Goal: Feedback & Contribution: Leave review/rating

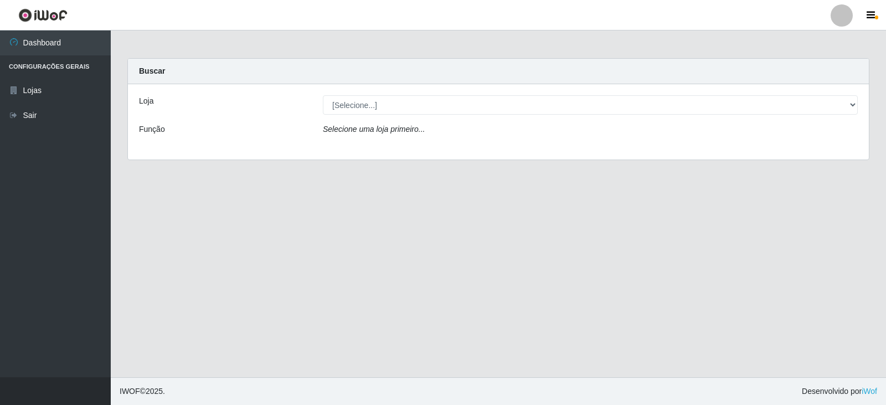
click at [446, 136] on div "Selecione uma loja primeiro..." at bounding box center [589, 131] width 551 height 16
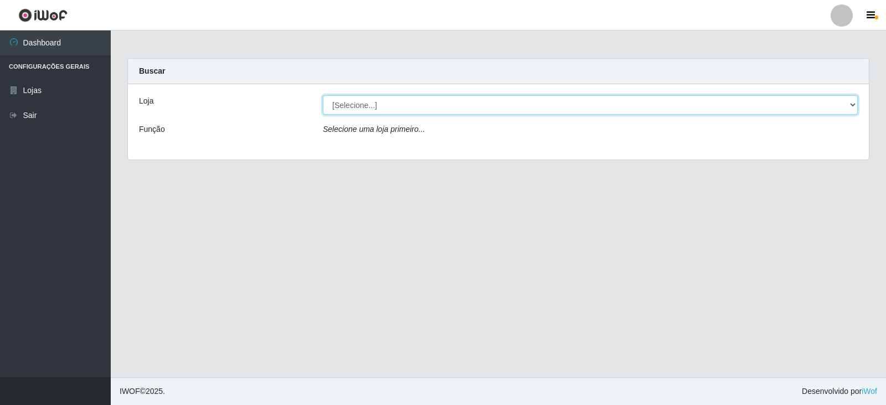
click at [450, 109] on select "[Selecione...] Queiroz Atacadão - Catolé do Rocha" at bounding box center [590, 104] width 535 height 19
select select "500"
click at [323, 95] on select "[Selecione...] Queiroz Atacadão - Catolé do Rocha" at bounding box center [590, 104] width 535 height 19
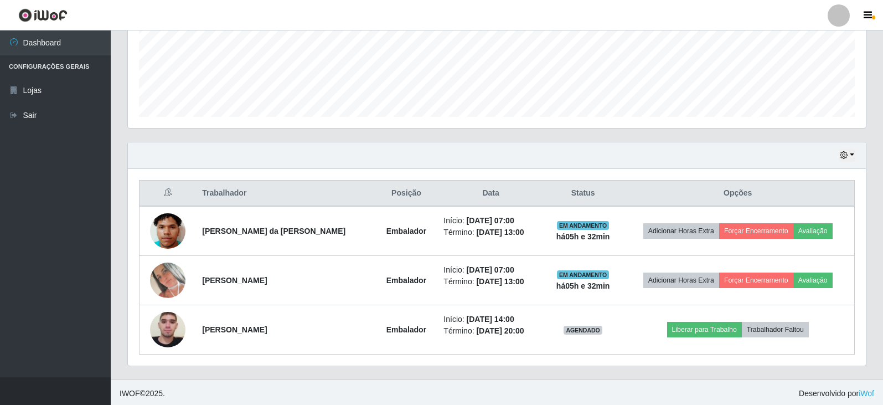
scroll to position [281, 0]
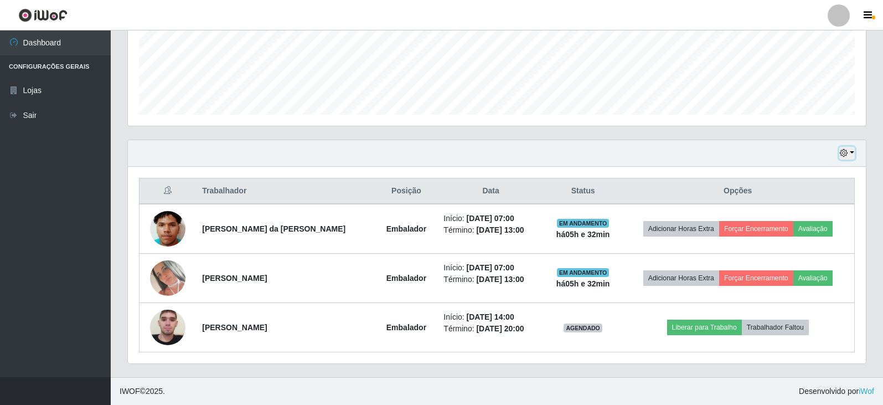
click at [853, 156] on button "button" at bounding box center [847, 153] width 16 height 13
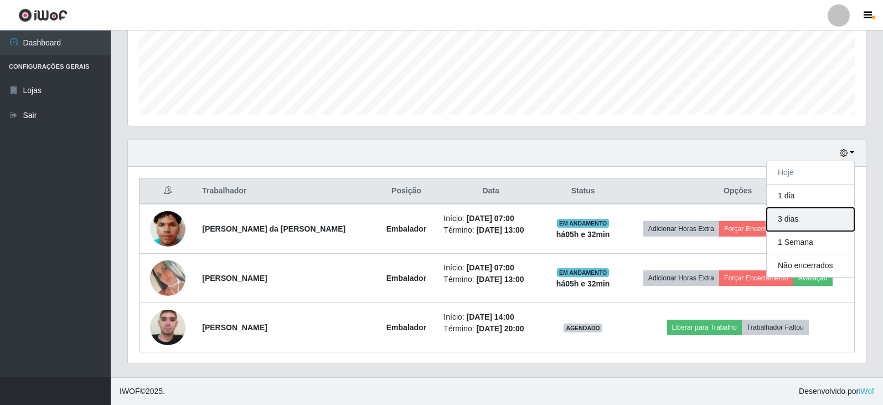
click at [790, 221] on button "3 dias" at bounding box center [810, 219] width 87 height 23
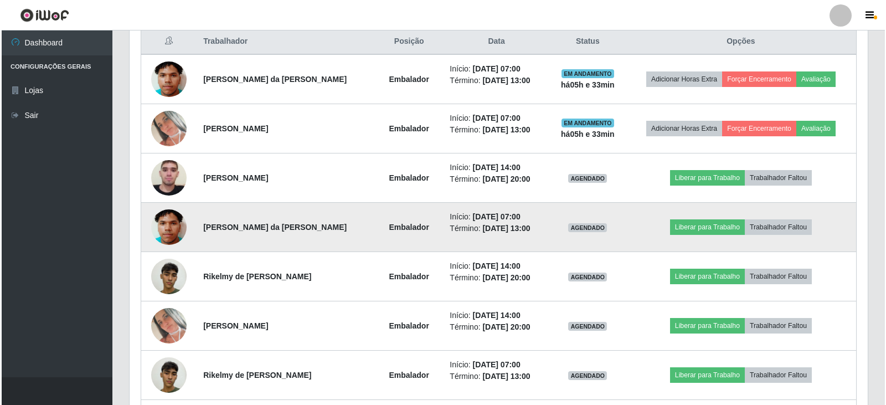
scroll to position [332, 0]
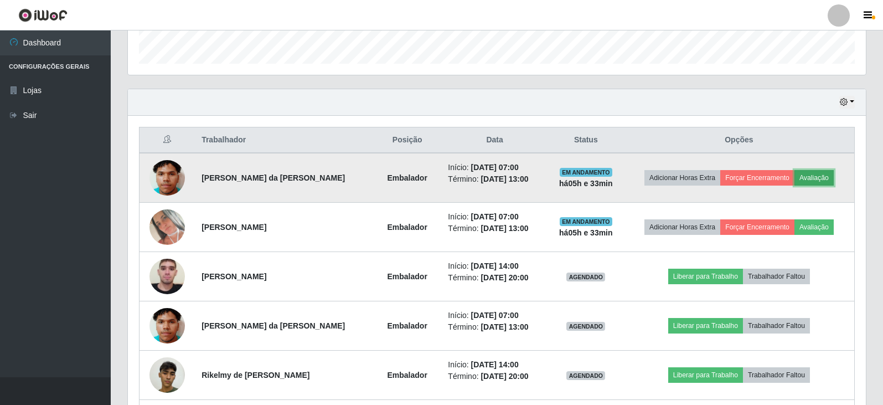
click at [810, 178] on button "Avaliação" at bounding box center [813, 178] width 39 height 16
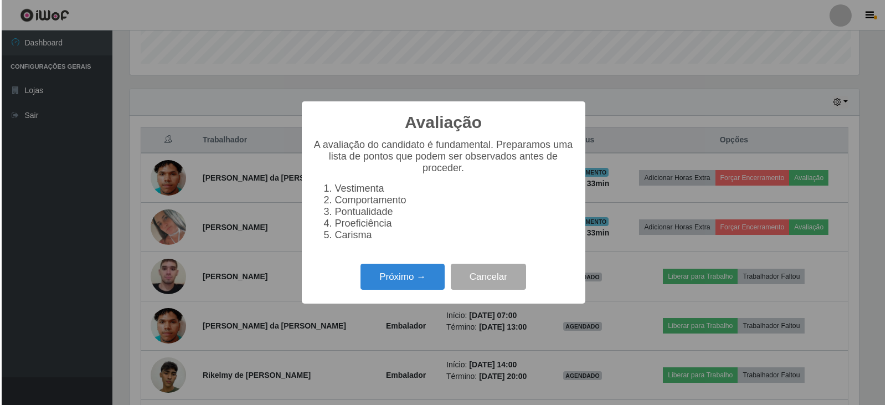
scroll to position [230, 732]
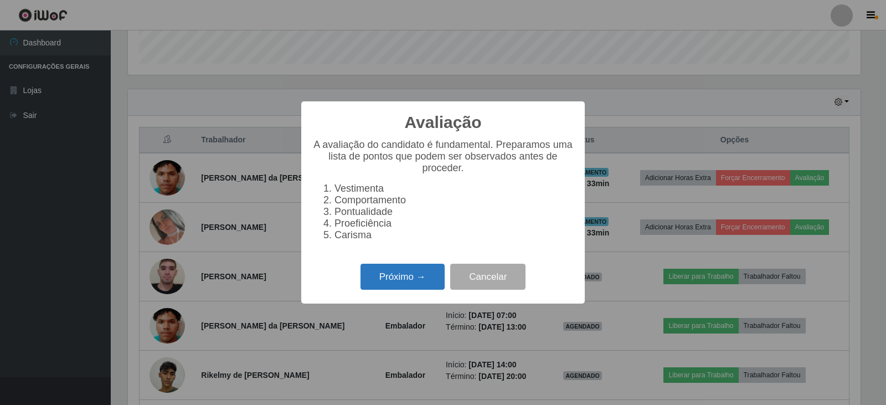
click at [419, 283] on button "Próximo →" at bounding box center [402, 277] width 84 height 26
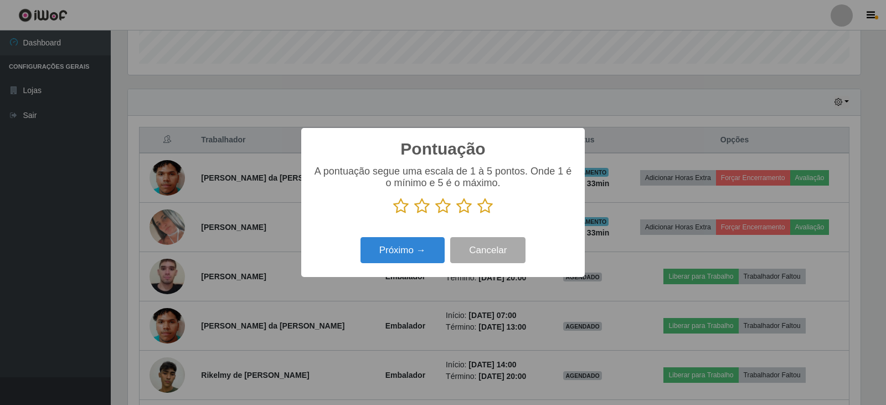
click at [487, 212] on icon at bounding box center [485, 206] width 16 height 17
click at [477, 214] on input "radio" at bounding box center [477, 214] width 0 height 0
click at [426, 240] on button "Próximo →" at bounding box center [402, 250] width 84 height 26
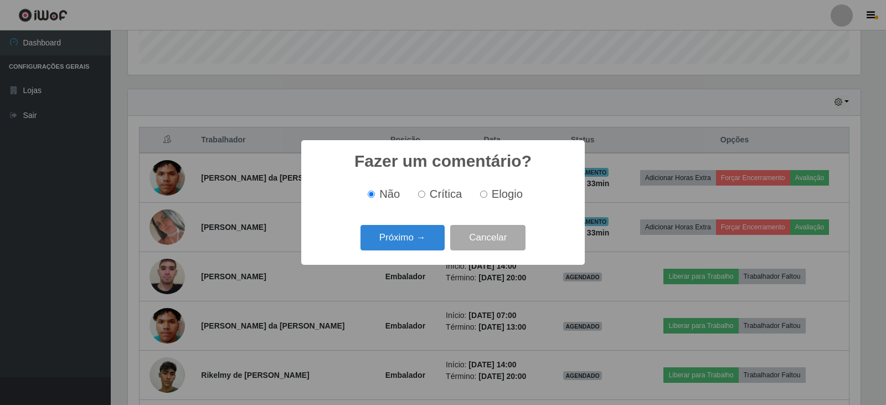
click at [484, 195] on input "Elogio" at bounding box center [483, 193] width 7 height 7
radio input "true"
click at [417, 237] on button "Próximo →" at bounding box center [402, 238] width 84 height 26
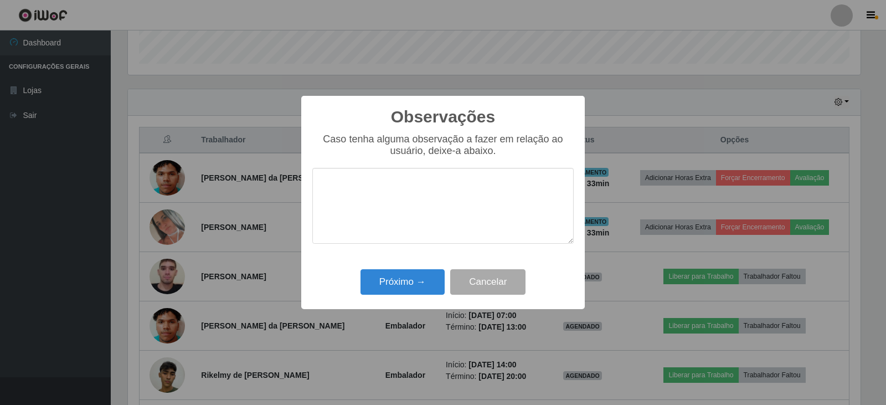
click at [412, 210] on textarea at bounding box center [442, 206] width 261 height 76
type textarea "bom desempenho"
click at [386, 287] on button "Próximo →" at bounding box center [402, 282] width 84 height 26
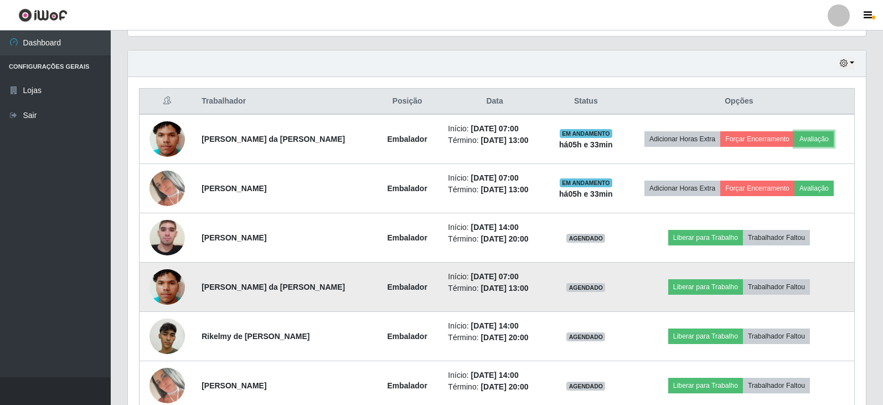
scroll to position [443, 0]
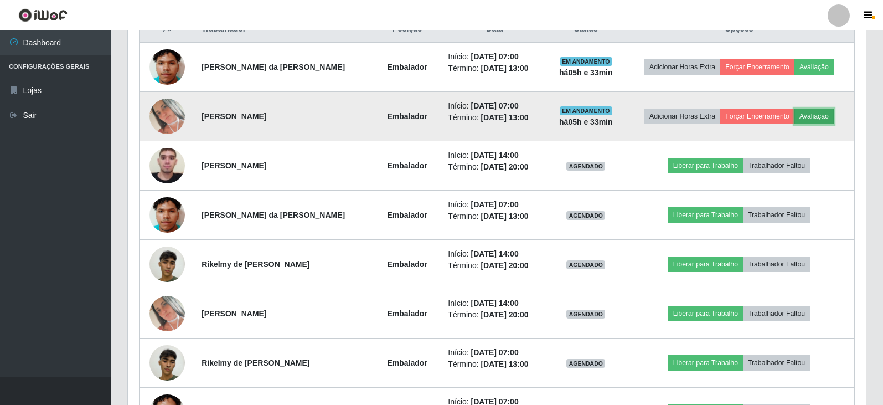
click at [810, 115] on button "Avaliação" at bounding box center [813, 117] width 39 height 16
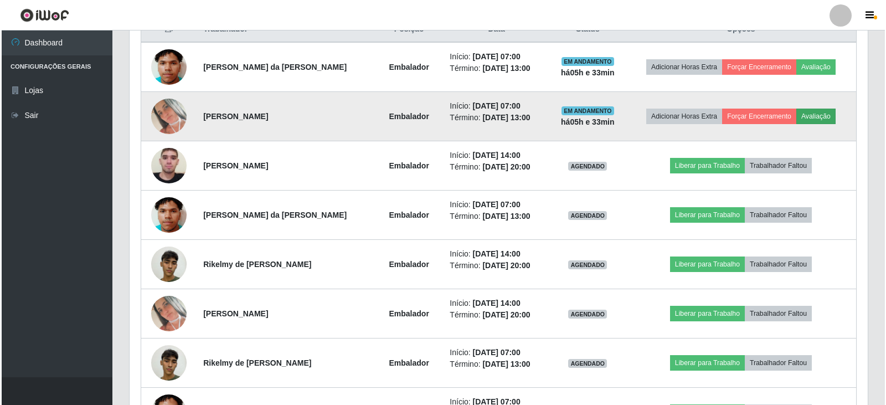
scroll to position [230, 732]
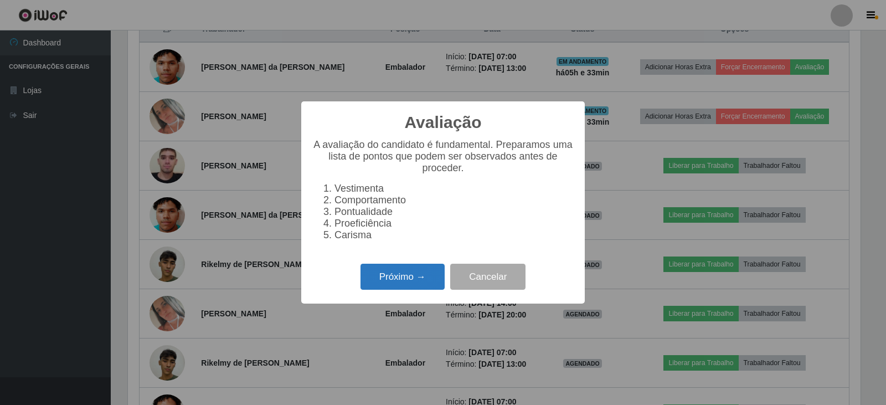
click at [391, 284] on button "Próximo →" at bounding box center [402, 277] width 84 height 26
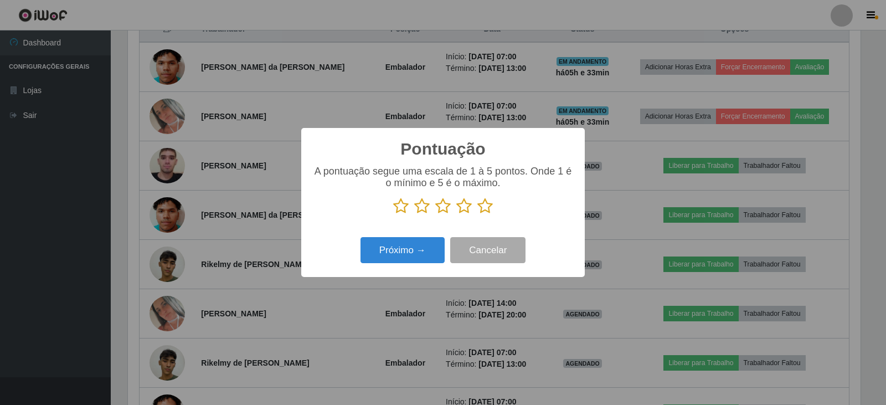
scroll to position [553370, 552867]
click at [483, 208] on icon at bounding box center [485, 206] width 16 height 17
click at [477, 214] on input "radio" at bounding box center [477, 214] width 0 height 0
click at [428, 247] on button "Próximo →" at bounding box center [402, 250] width 84 height 26
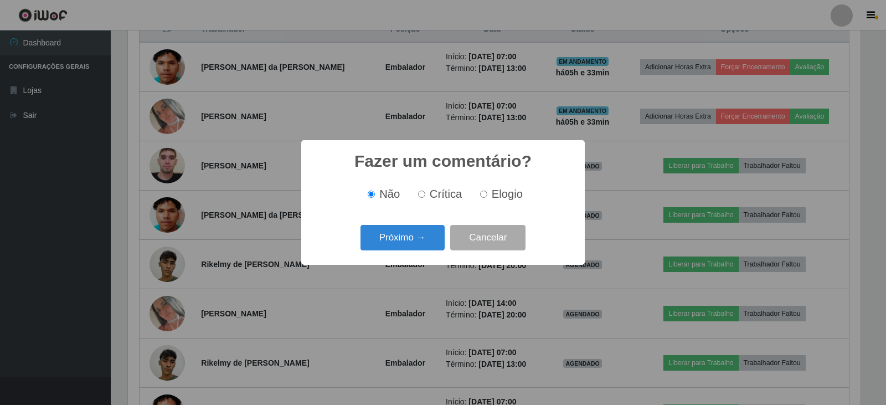
click at [482, 195] on input "Elogio" at bounding box center [483, 193] width 7 height 7
radio input "true"
click at [431, 234] on button "Próximo →" at bounding box center [402, 238] width 84 height 26
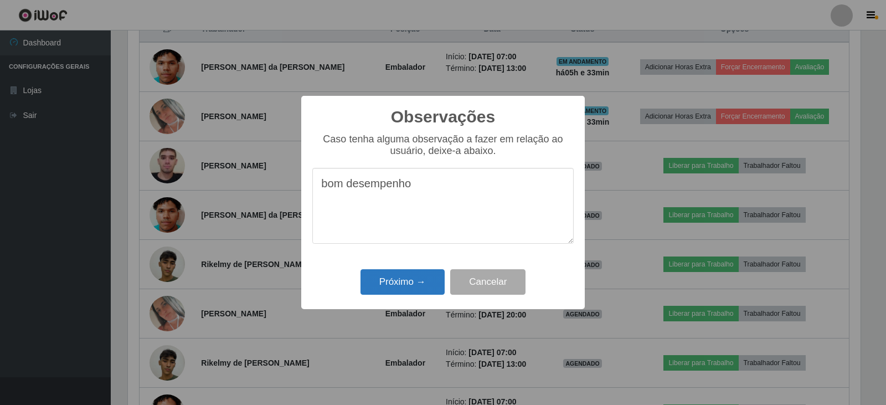
type textarea "bom desempenho"
click at [410, 281] on button "Próximo →" at bounding box center [402, 282] width 84 height 26
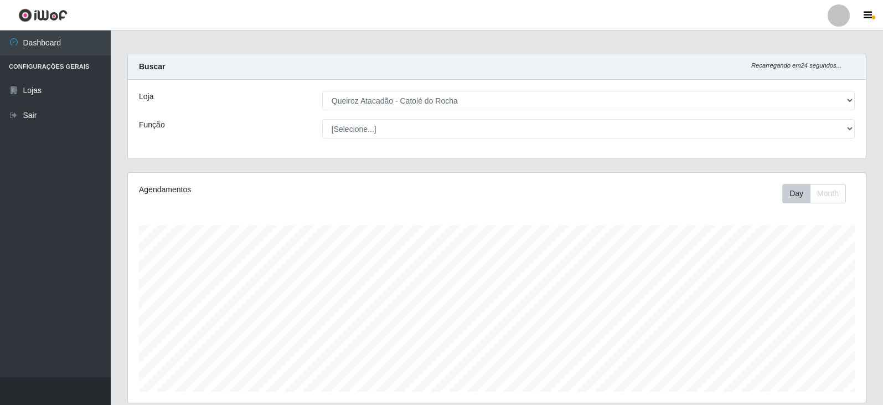
scroll to position [0, 0]
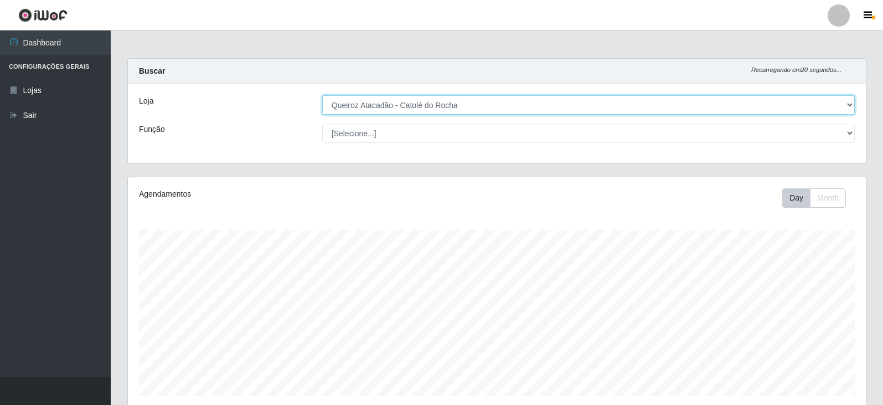
click at [849, 104] on select "[Selecione...] Queiroz Atacadão - Catolé do Rocha" at bounding box center [588, 104] width 533 height 19
click at [322, 95] on select "[Selecione...] Queiroz Atacadão - Catolé do Rocha" at bounding box center [588, 104] width 533 height 19
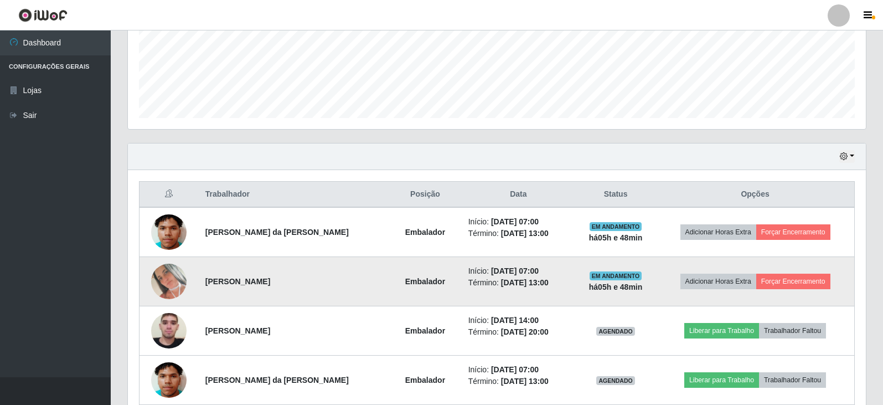
scroll to position [277, 0]
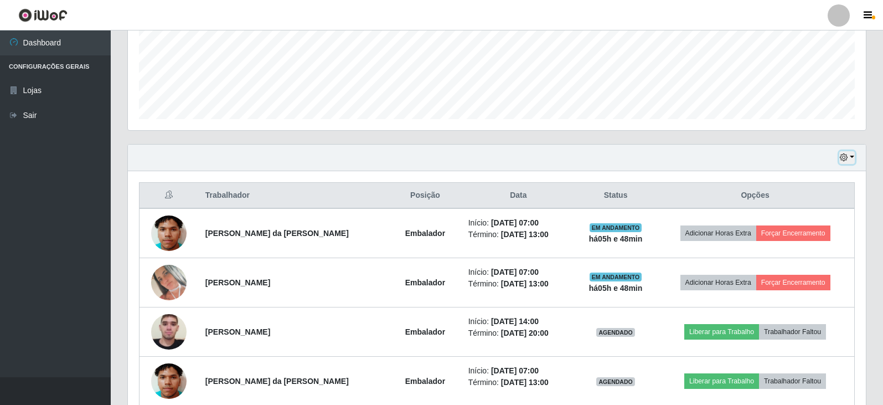
click at [850, 159] on button "button" at bounding box center [847, 157] width 16 height 13
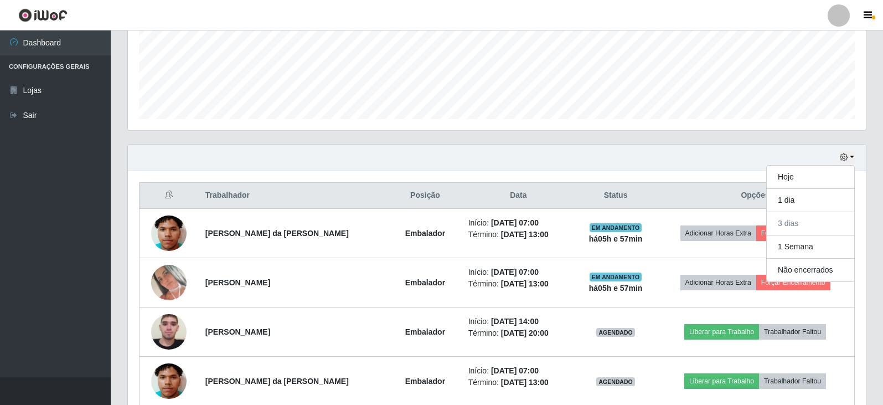
click at [653, 162] on div "Hoje 1 dia 3 dias 1 Semana Não encerrados" at bounding box center [497, 157] width 738 height 27
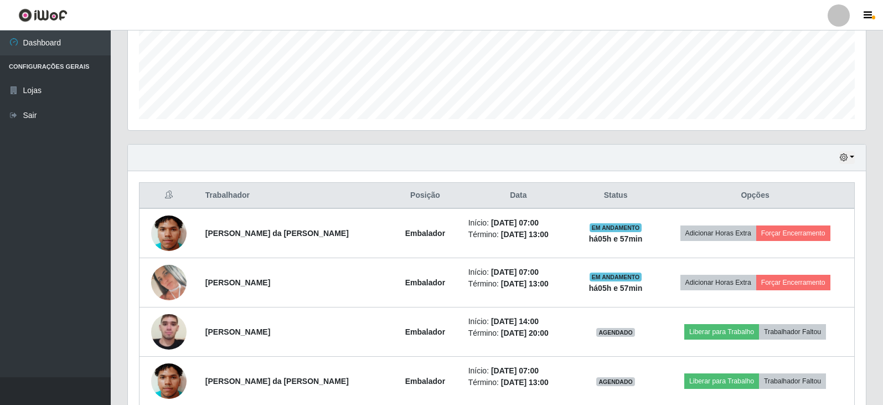
click at [855, 154] on div "Hoje 1 dia 3 dias 1 Semana Não encerrados" at bounding box center [497, 157] width 738 height 27
click at [852, 158] on button "button" at bounding box center [847, 157] width 16 height 13
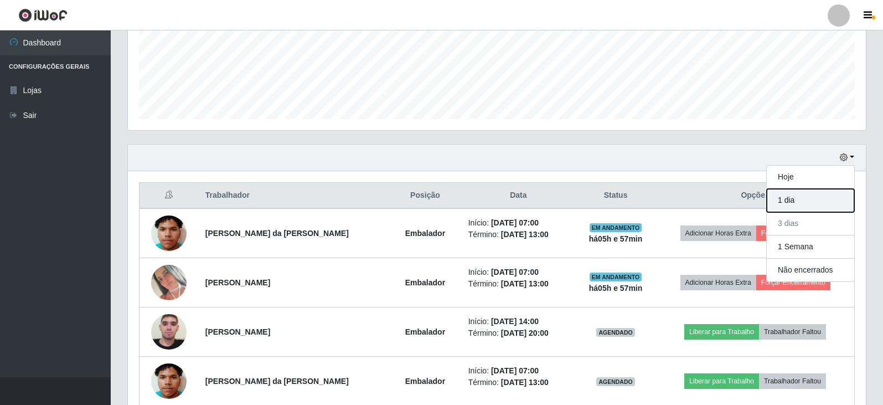
click at [797, 202] on button "1 dia" at bounding box center [810, 200] width 87 height 23
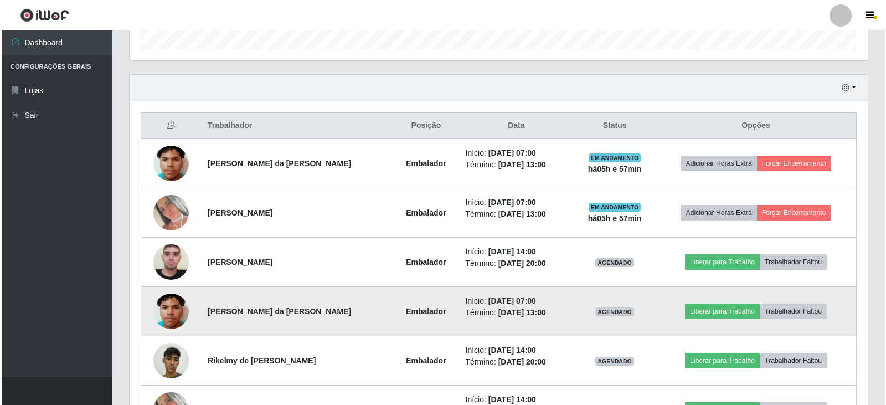
scroll to position [318, 0]
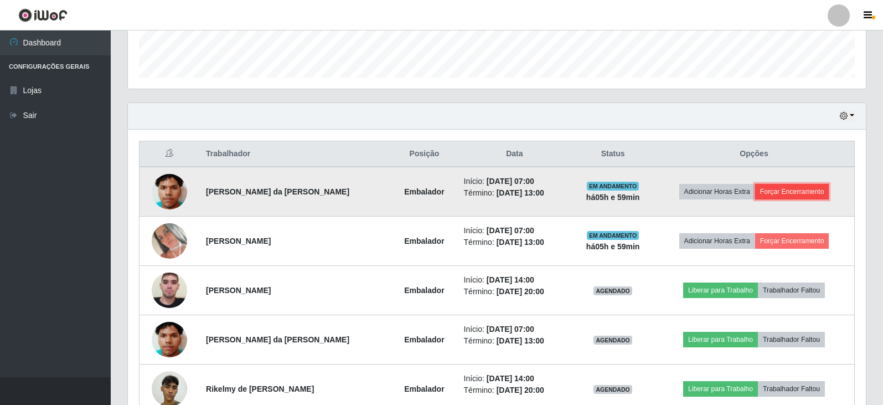
click at [799, 190] on button "Forçar Encerramento" at bounding box center [792, 192] width 74 height 16
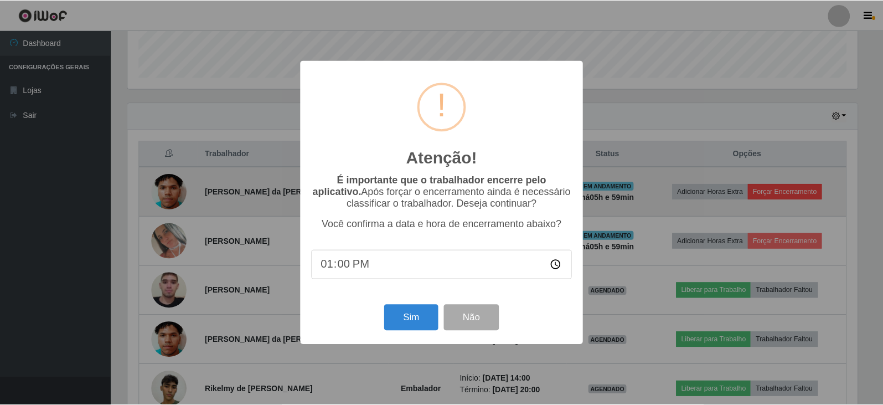
scroll to position [230, 732]
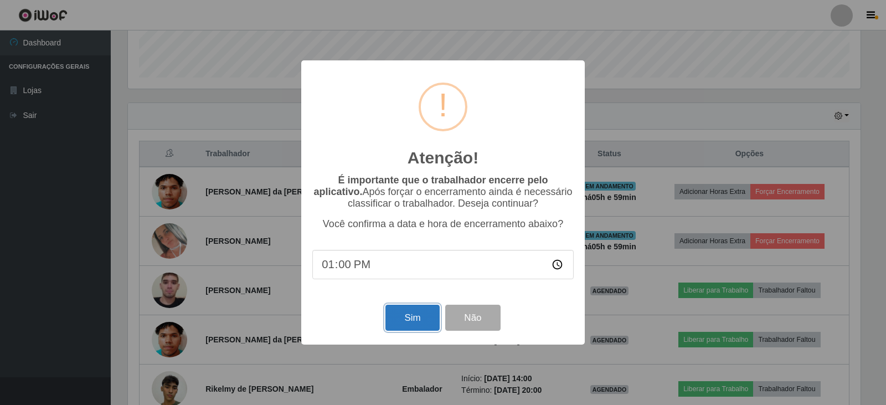
click at [425, 318] on button "Sim" at bounding box center [412, 317] width 54 height 26
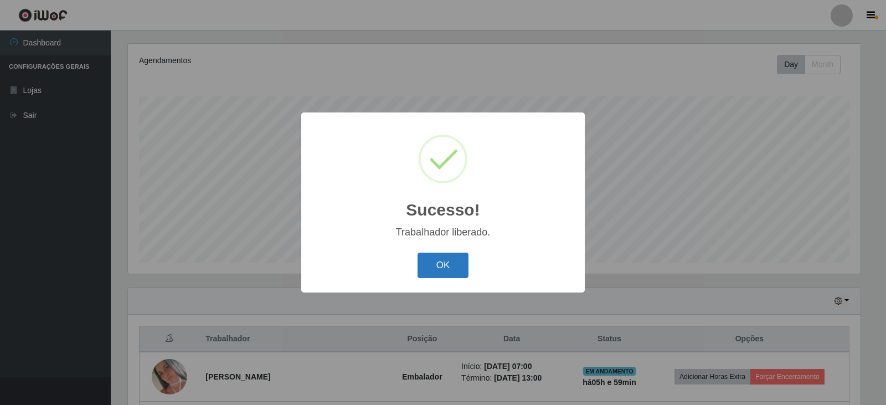
click at [450, 270] on button "OK" at bounding box center [442, 265] width 51 height 26
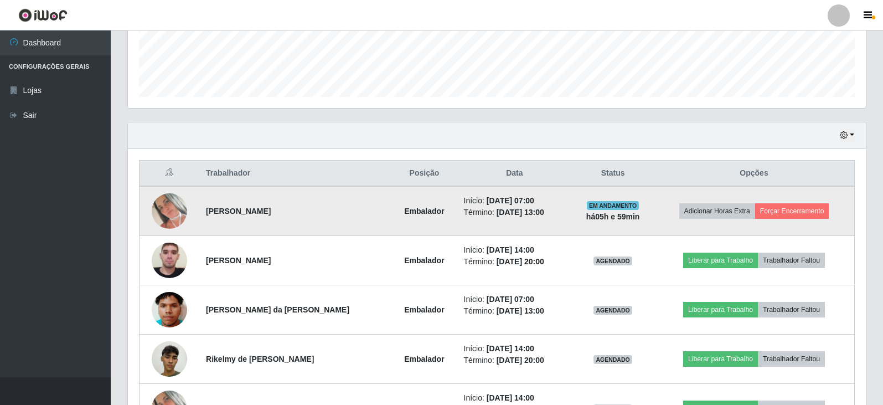
scroll to position [299, 0]
click at [773, 209] on button "Forçar Encerramento" at bounding box center [792, 211] width 74 height 16
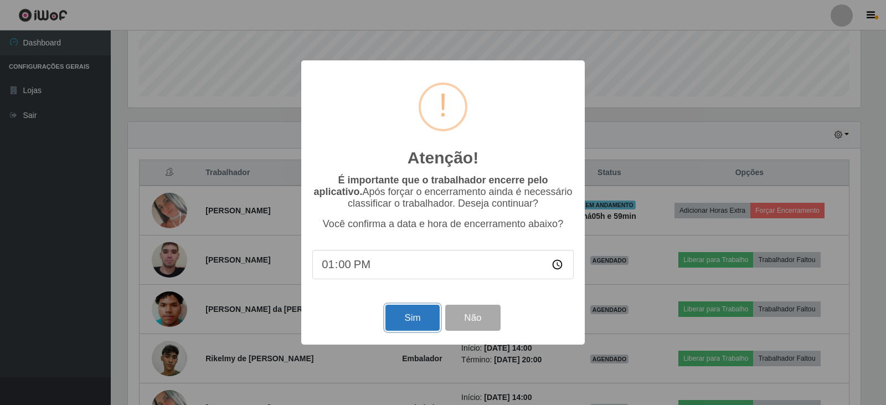
click at [426, 319] on button "Sim" at bounding box center [412, 317] width 54 height 26
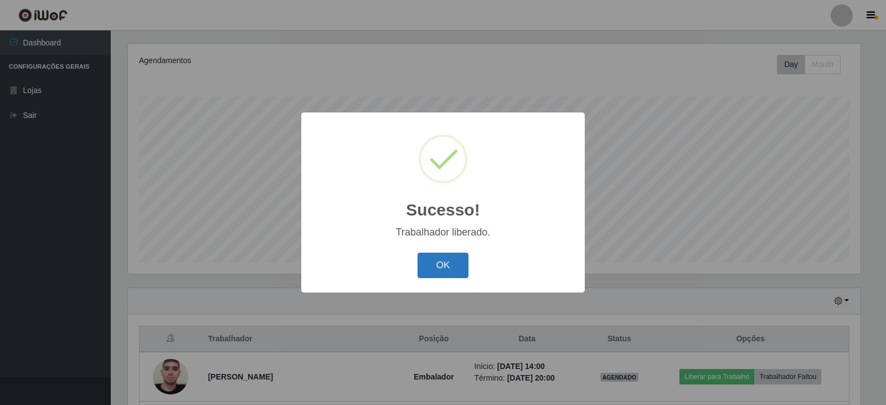
click at [445, 268] on button "OK" at bounding box center [442, 265] width 51 height 26
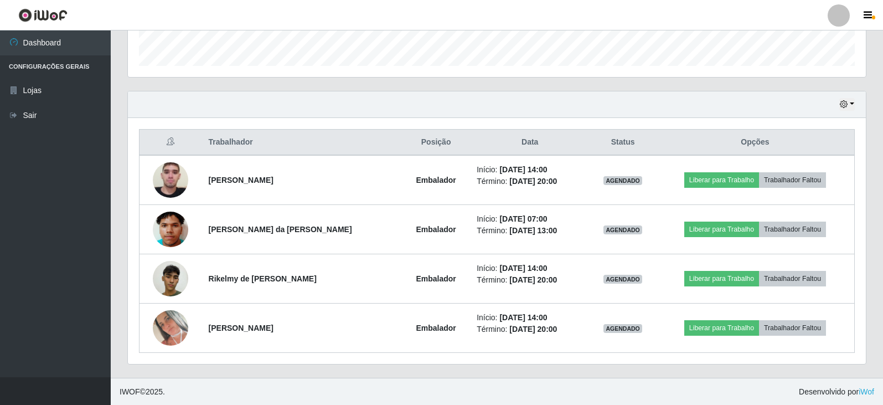
scroll to position [330, 0]
